Goal: Task Accomplishment & Management: Manage account settings

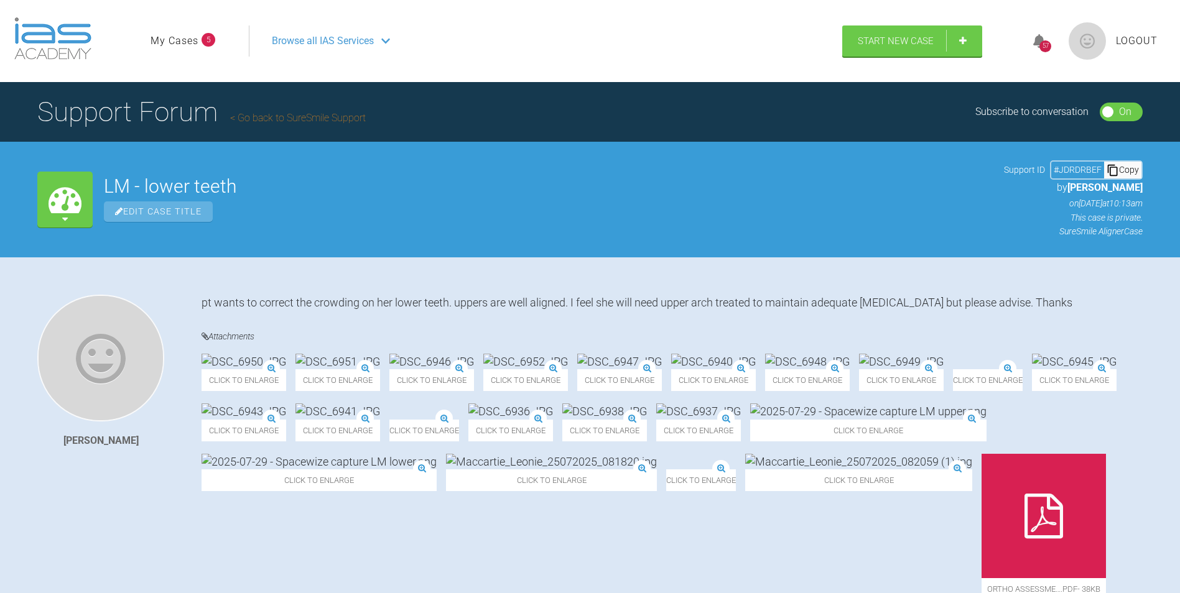
click at [1143, 47] on span "Logout" at bounding box center [1137, 41] width 42 height 16
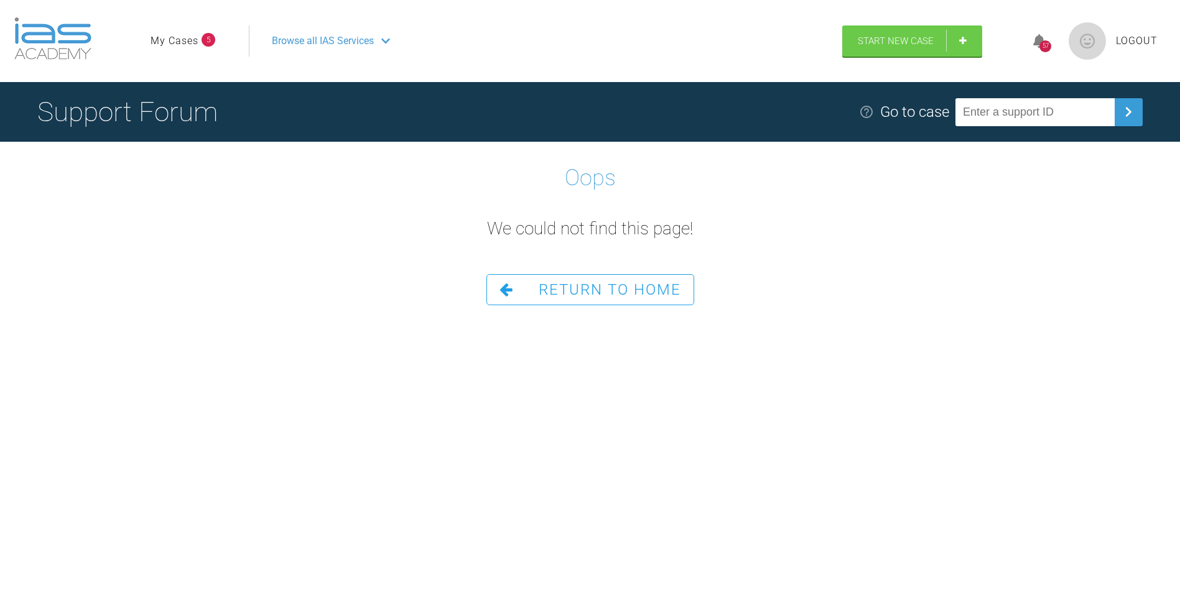
click at [1135, 39] on span "Logout" at bounding box center [1137, 41] width 42 height 16
